Goal: Transaction & Acquisition: Book appointment/travel/reservation

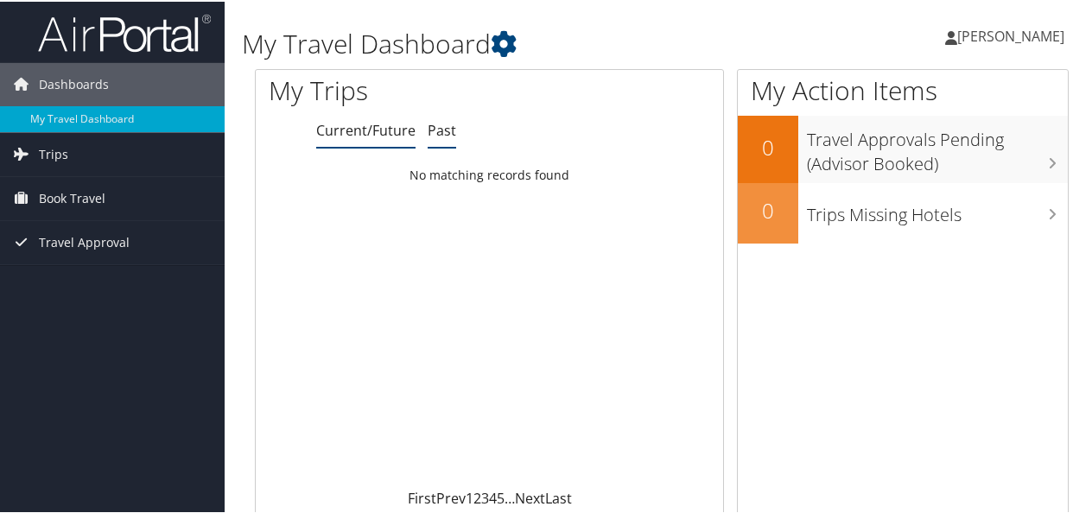
click at [442, 127] on link "Past" at bounding box center [442, 128] width 29 height 19
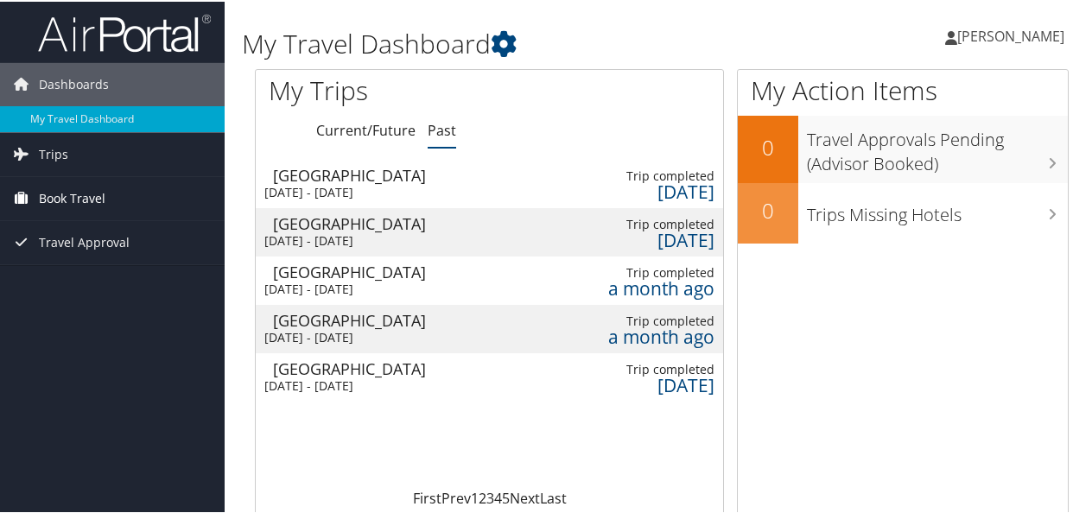
click at [79, 190] on span "Book Travel" at bounding box center [72, 196] width 67 height 43
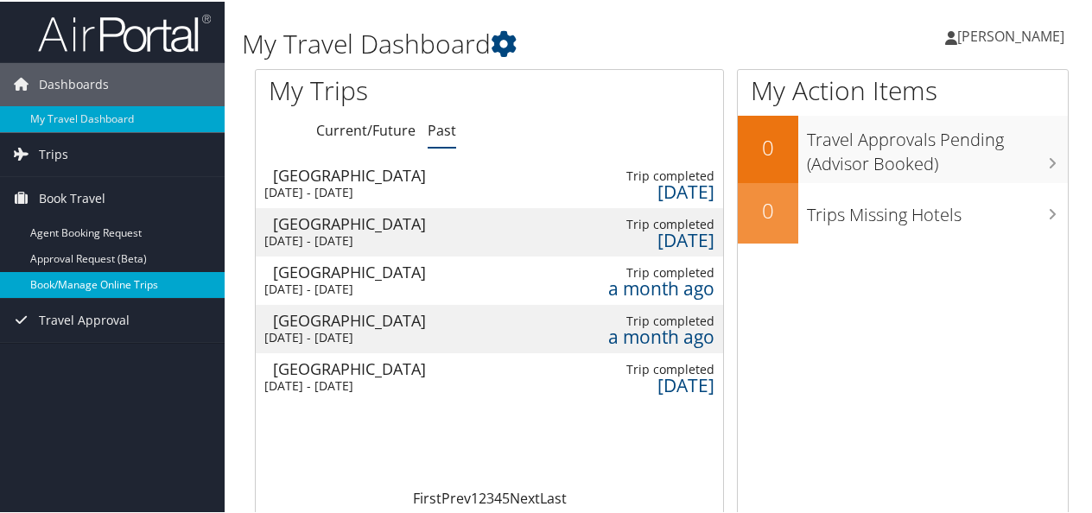
click at [84, 283] on link "Book/Manage Online Trips" at bounding box center [112, 284] width 225 height 26
